Goal: Transaction & Acquisition: Obtain resource

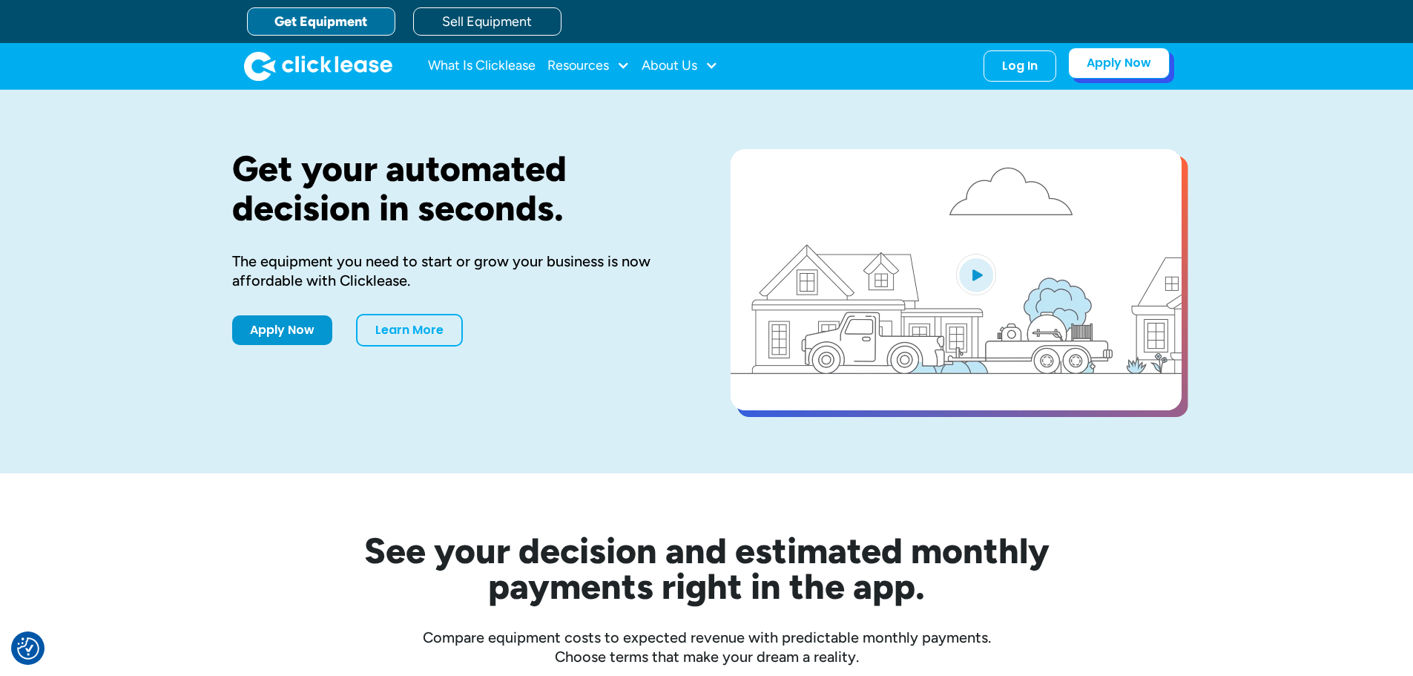
click at [1108, 56] on link "Apply Now" at bounding box center [1119, 62] width 102 height 31
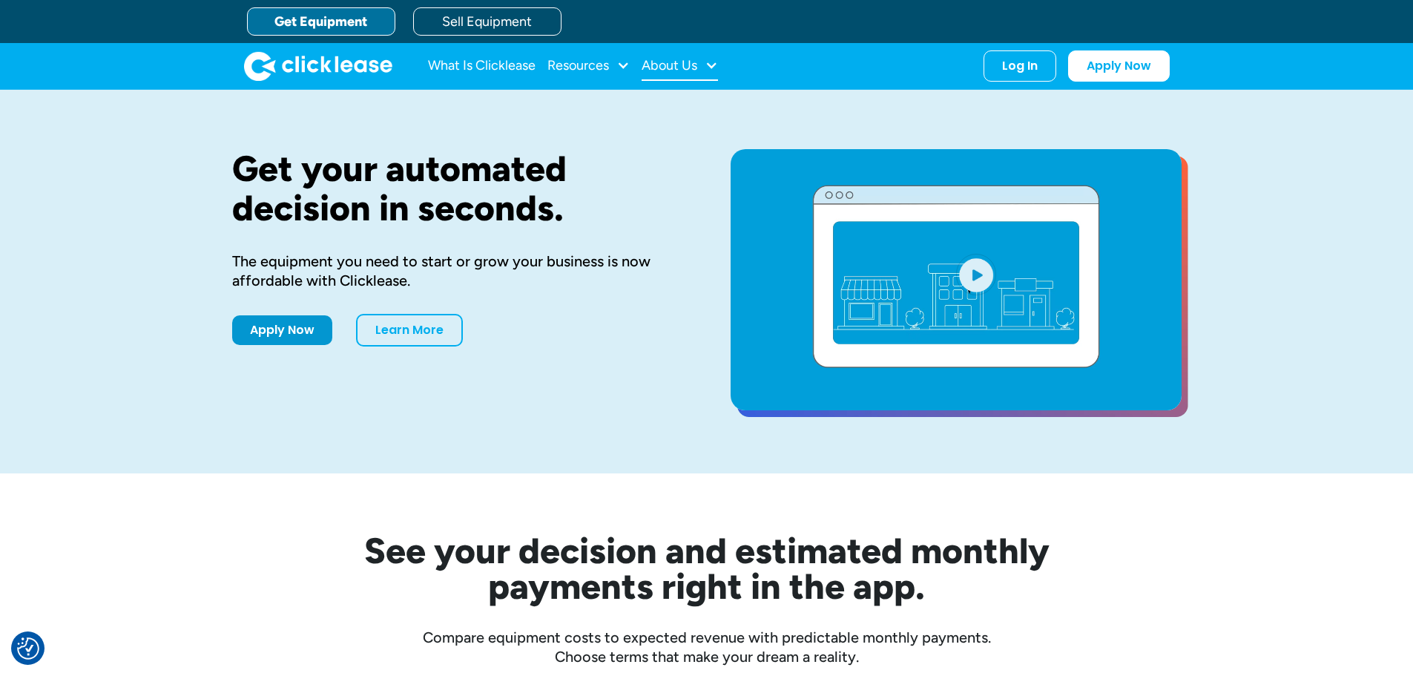
click at [654, 65] on div "About Us" at bounding box center [669, 65] width 56 height 0
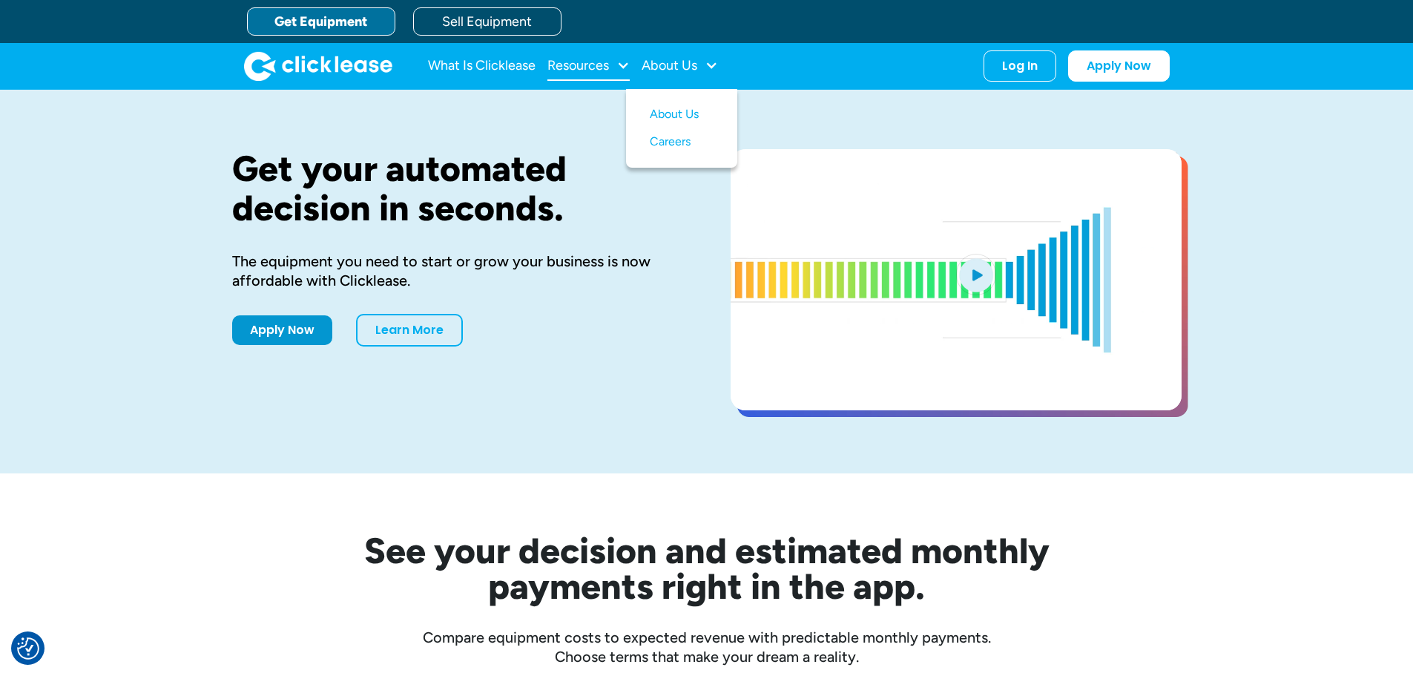
click at [612, 67] on div "Resources" at bounding box center [588, 66] width 82 height 30
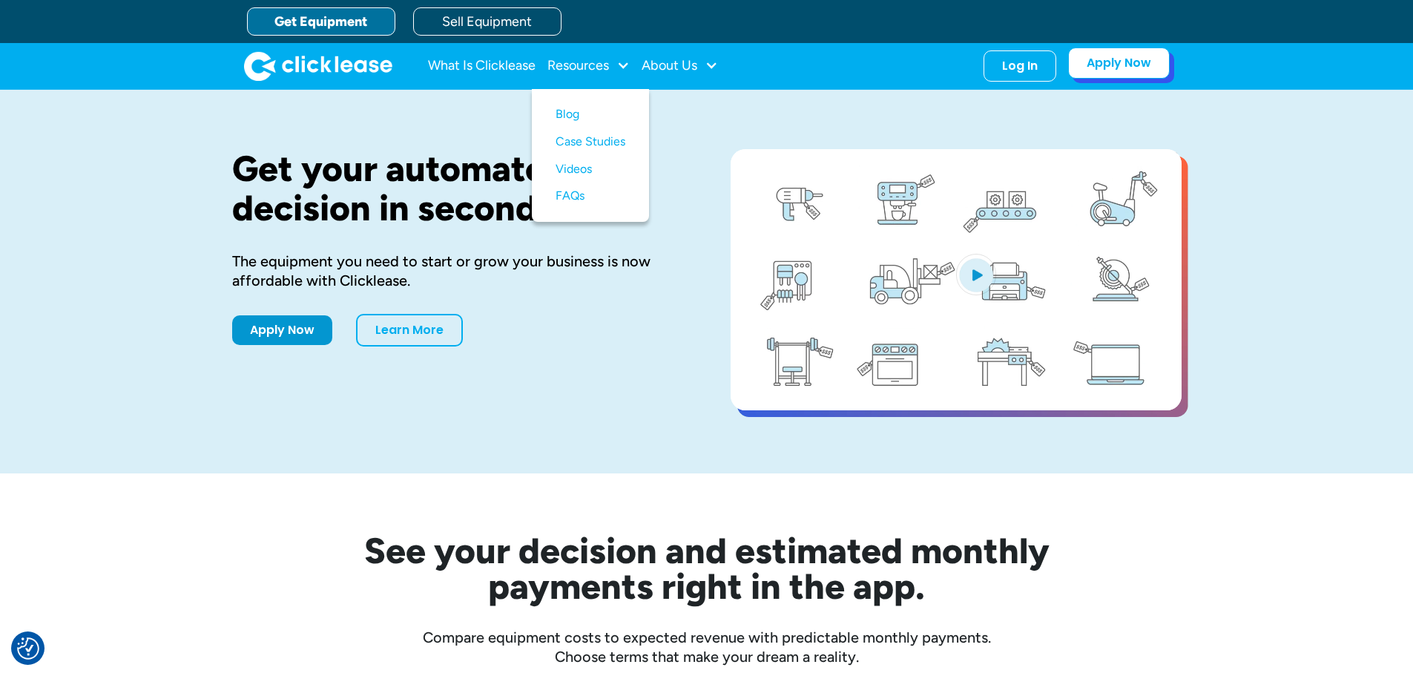
click at [1117, 59] on link "Apply Now" at bounding box center [1119, 62] width 102 height 31
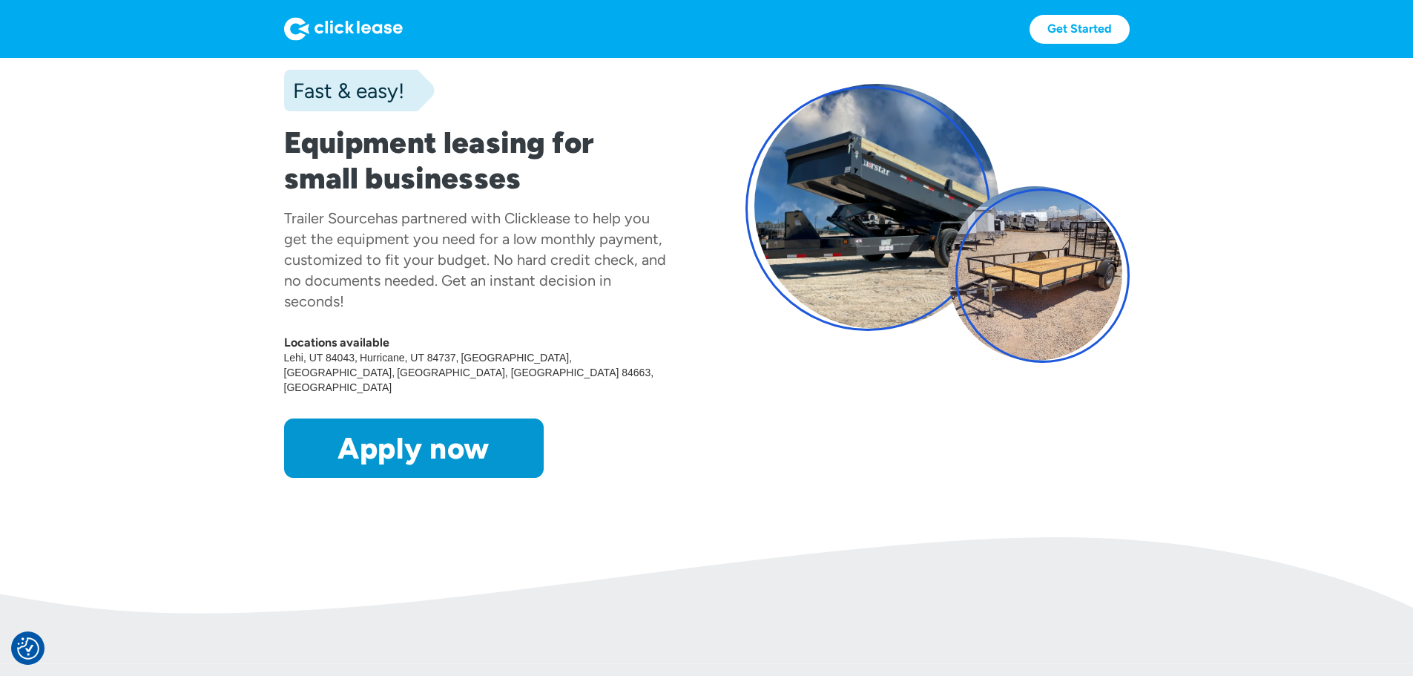
scroll to position [371, 0]
